Goal: Transaction & Acquisition: Purchase product/service

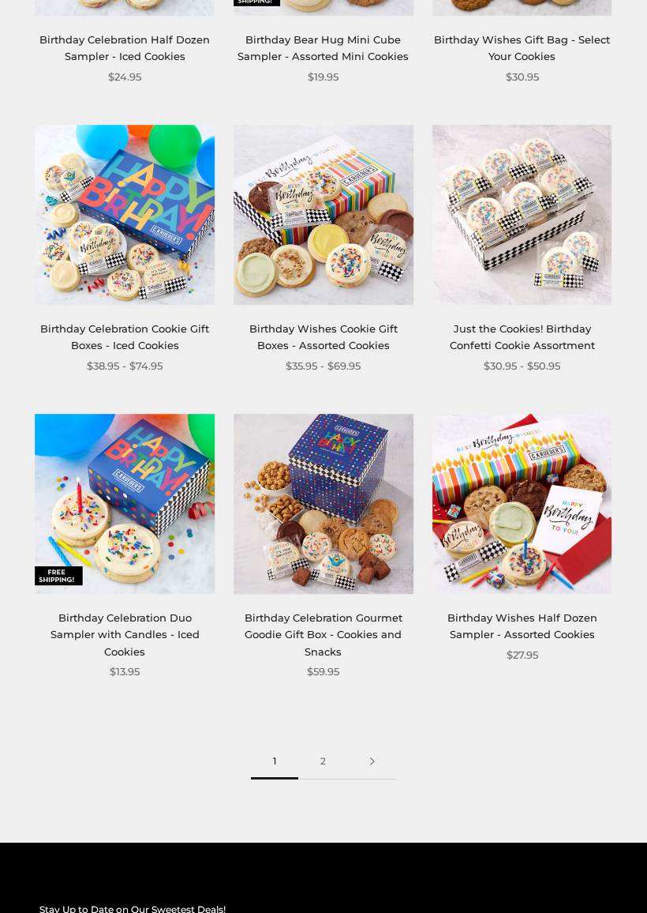
scroll to position [1925, 0]
click at [337, 757] on link "2" at bounding box center [323, 762] width 50 height 36
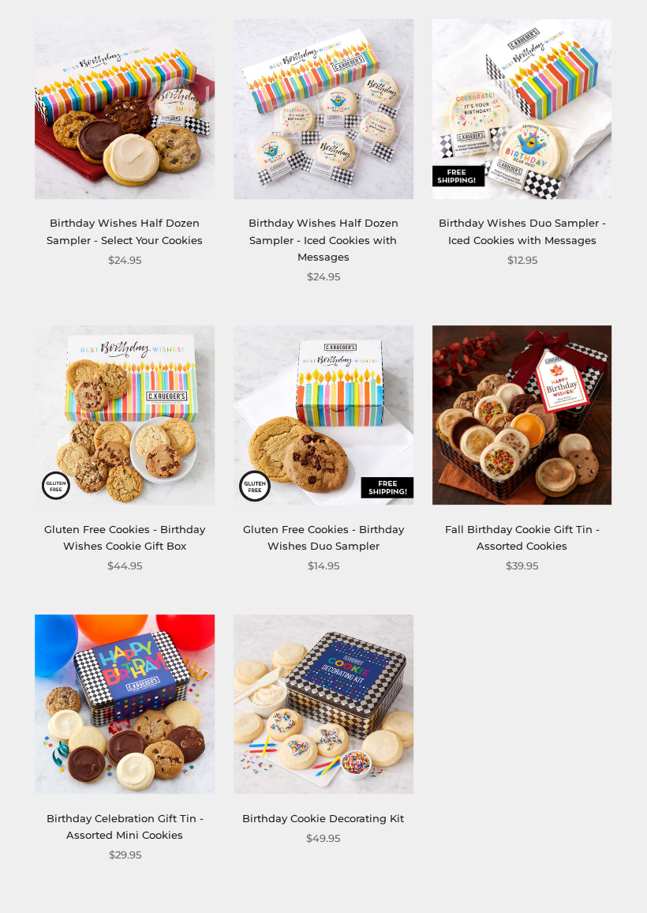
scroll to position [588, 0]
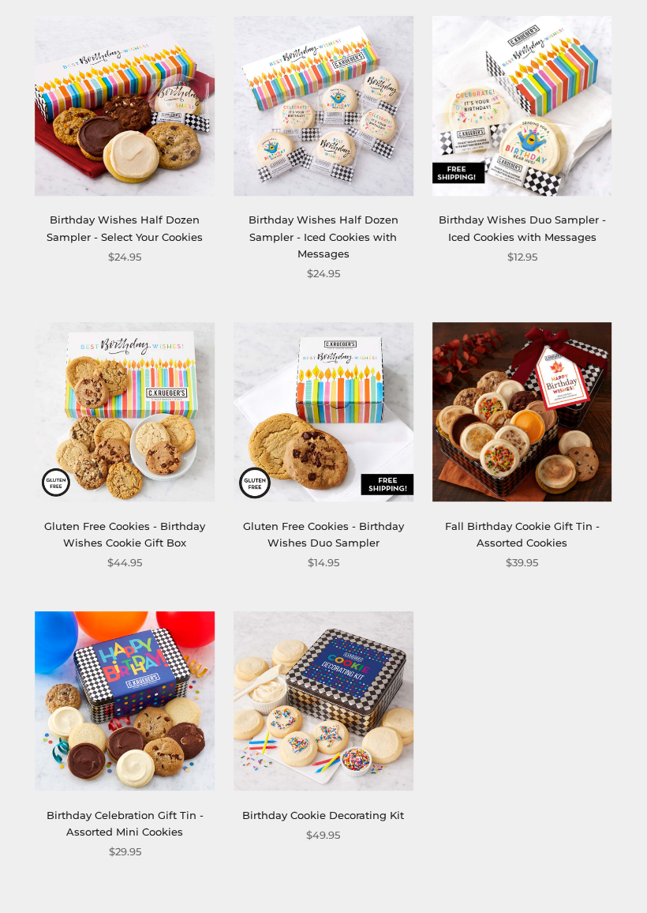
click at [545, 463] on img at bounding box center [523, 413] width 180 height 180
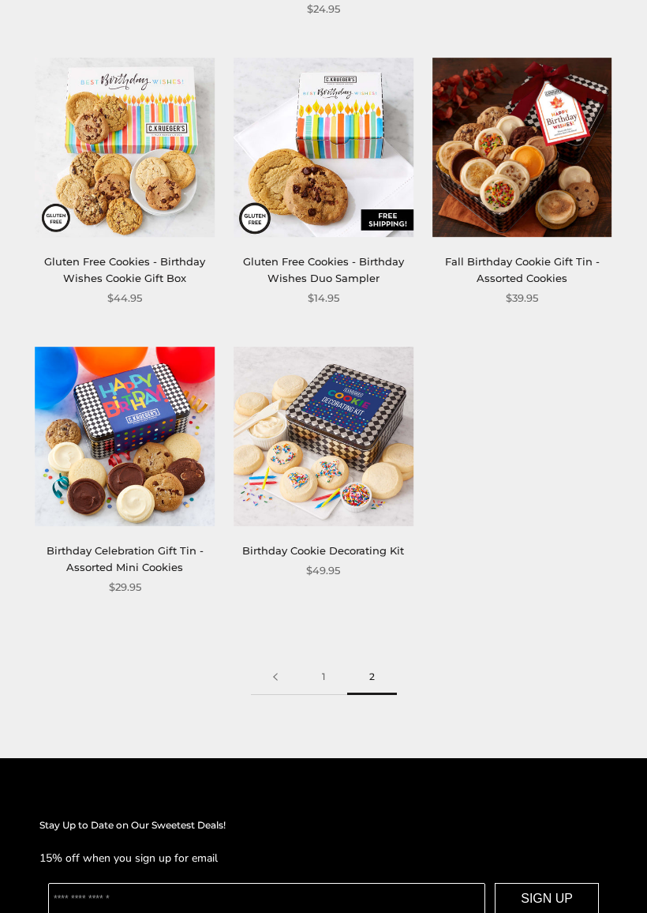
scroll to position [869, 0]
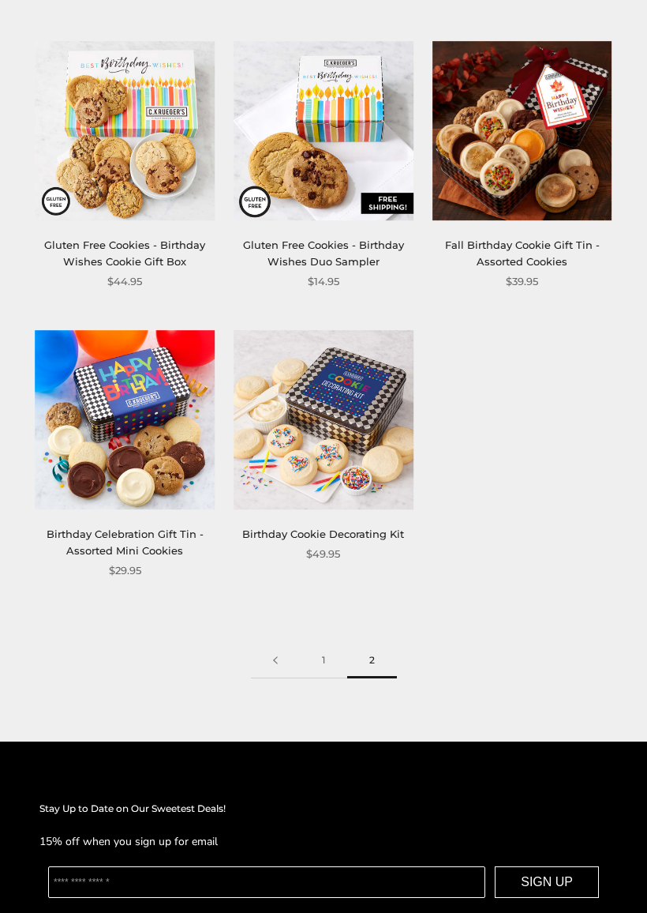
click at [281, 661] on link at bounding box center [275, 662] width 49 height 36
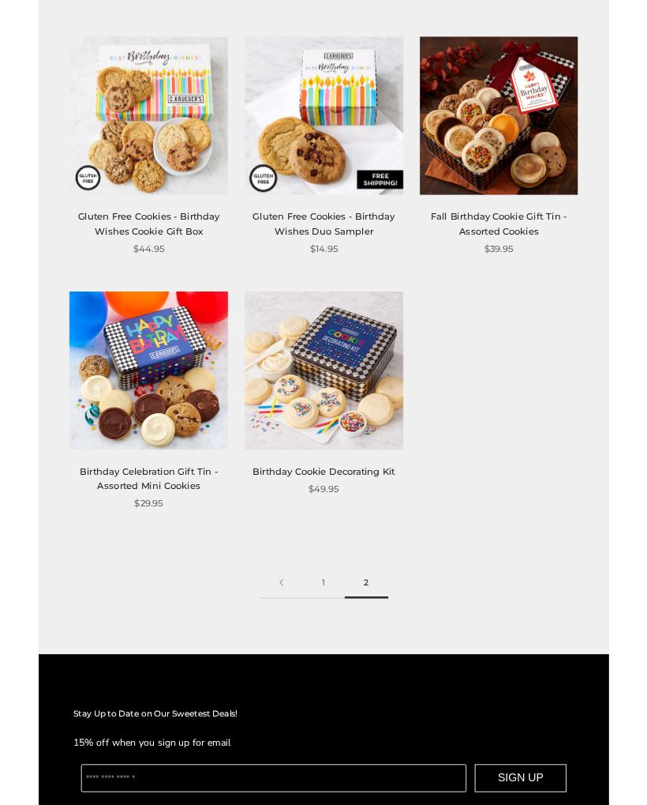
scroll to position [914, 0]
